Goal: Navigation & Orientation: Find specific page/section

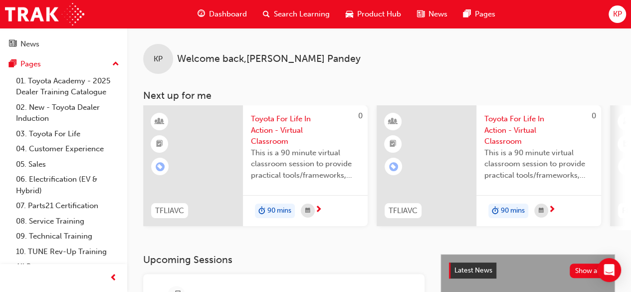
scroll to position [70, 0]
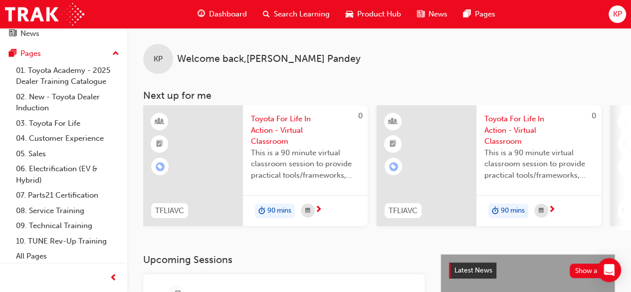
click at [219, 10] on span "Dashboard" at bounding box center [228, 13] width 38 height 11
click at [376, 15] on span "Product Hub" at bounding box center [379, 13] width 44 height 11
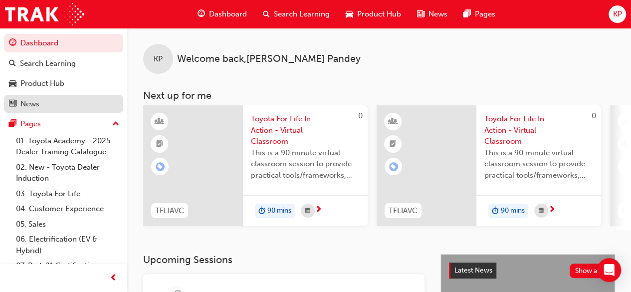
click at [44, 104] on div "News" at bounding box center [63, 104] width 109 height 12
